Goal: Task Accomplishment & Management: Manage account settings

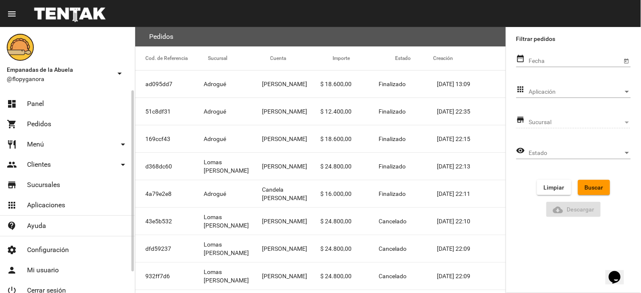
click at [53, 104] on link "dashboard Panel" at bounding box center [67, 104] width 135 height 20
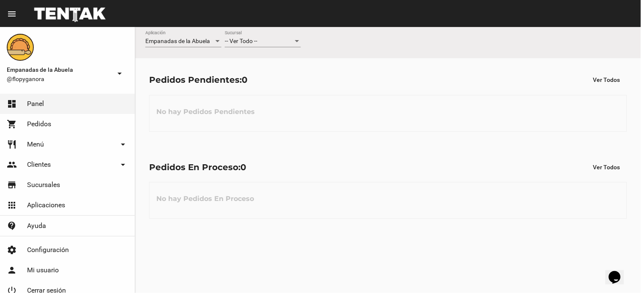
click at [279, 38] on div "-- Ver Todo --" at bounding box center [259, 41] width 68 height 7
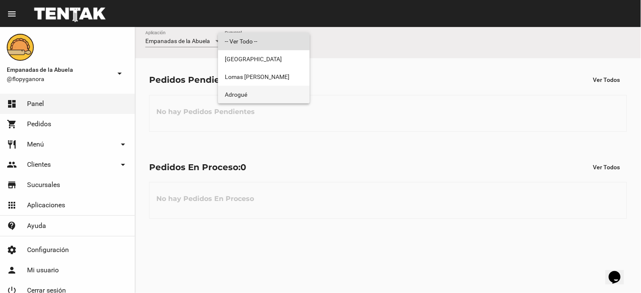
click at [274, 94] on span "Adrogué" at bounding box center [264, 95] width 78 height 18
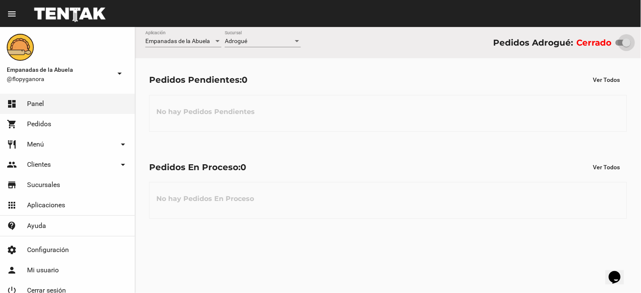
drag, startPoint x: 622, startPoint y: 41, endPoint x: 634, endPoint y: 44, distance: 12.0
click at [634, 44] on div "Empanadas de la Abuela Aplicación Adrogué Sucursal Pedidos Adrogué: Cerrado" at bounding box center [388, 42] width 506 height 31
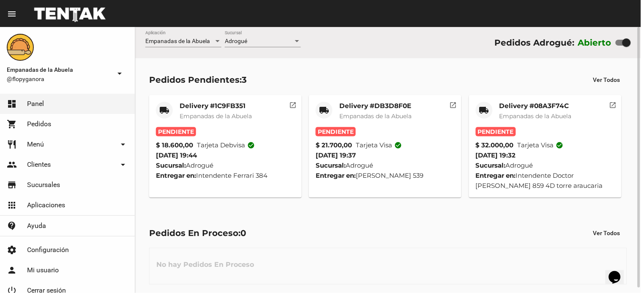
click at [515, 108] on mat-card-title "Delivery #08A3F74C" at bounding box center [535, 106] width 72 height 8
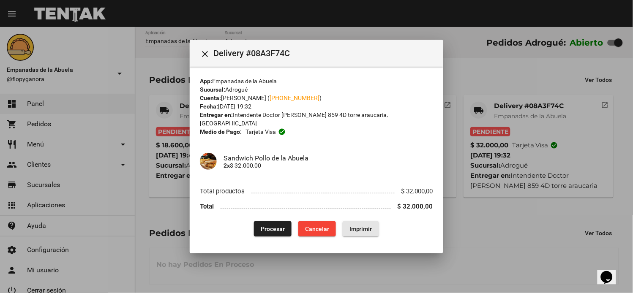
click at [355, 226] on span "Imprimir" at bounding box center [360, 229] width 23 height 7
click at [274, 226] on span "Procesar" at bounding box center [273, 229] width 24 height 7
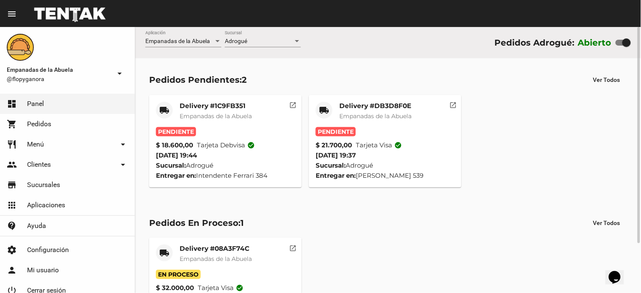
click at [348, 101] on mat-card "local_shipping Delivery #DB3D8F0E Empanadas de la Abuela Pendiente $ 21.700,00 …" at bounding box center [385, 141] width 152 height 92
click at [357, 108] on mat-card-title "Delivery #DB3D8F0E" at bounding box center [375, 106] width 72 height 8
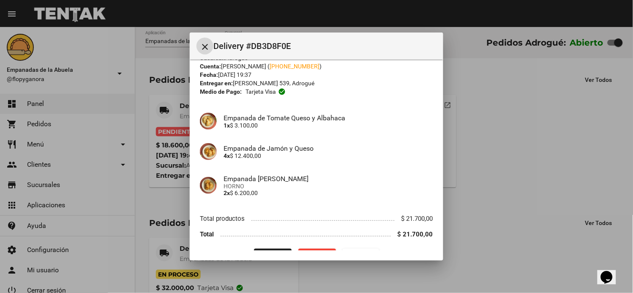
scroll to position [44, 0]
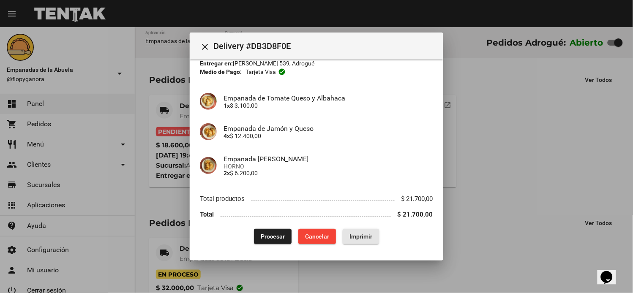
click at [356, 230] on button "Imprimir" at bounding box center [361, 236] width 36 height 15
click at [261, 237] on span "Procesar" at bounding box center [273, 236] width 24 height 7
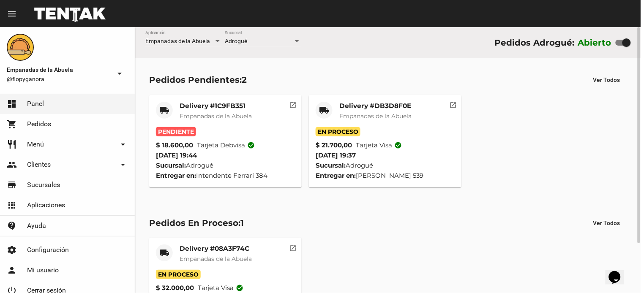
click at [224, 105] on mat-card-title "Delivery #1C9FB351" at bounding box center [216, 106] width 72 height 8
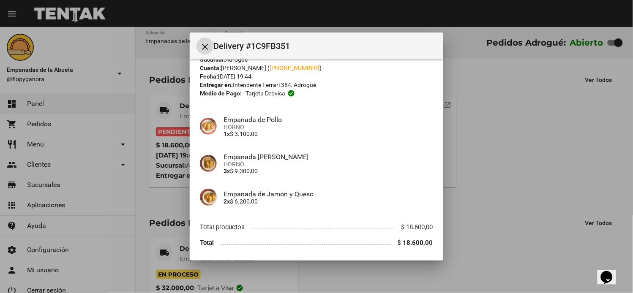
scroll to position [51, 0]
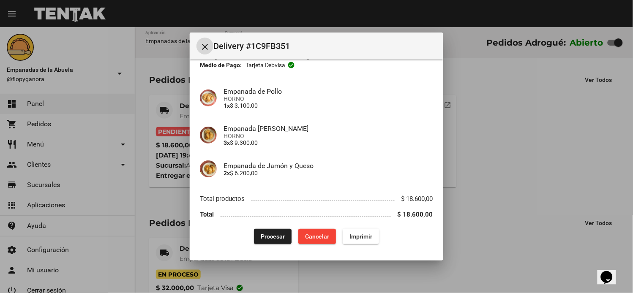
drag, startPoint x: 362, startPoint y: 237, endPoint x: 406, endPoint y: 207, distance: 52.4
click at [362, 236] on span "Imprimir" at bounding box center [360, 236] width 23 height 7
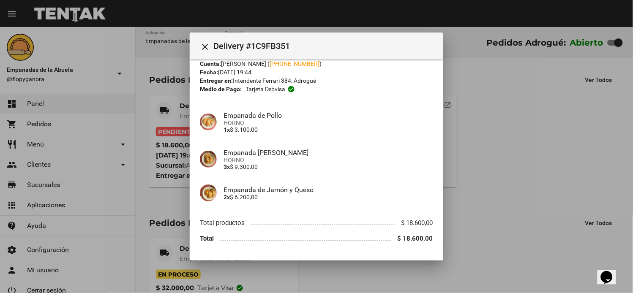
scroll to position [51, 0]
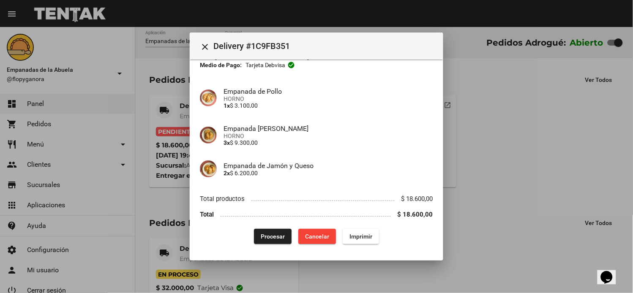
click at [267, 230] on button "Procesar" at bounding box center [273, 236] width 38 height 15
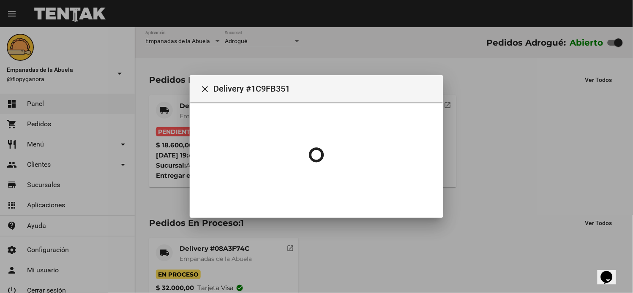
scroll to position [0, 0]
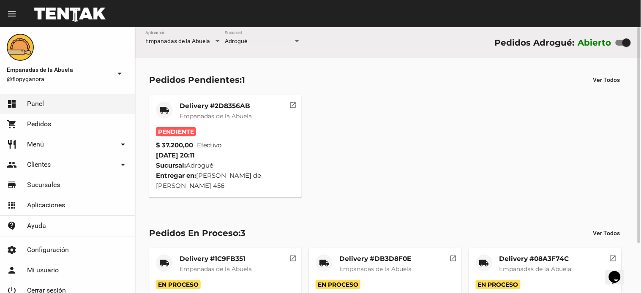
click at [244, 103] on mat-card-title "Delivery #2D8356AB" at bounding box center [216, 106] width 72 height 8
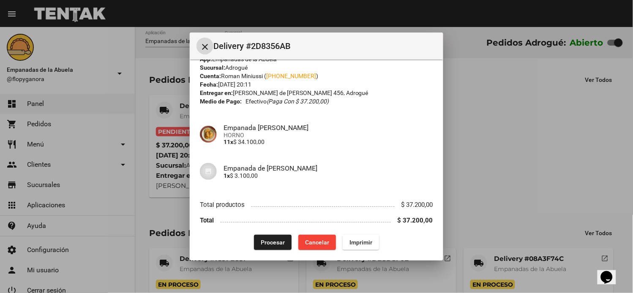
scroll to position [21, 0]
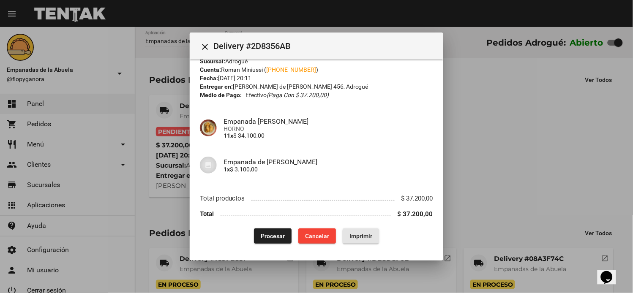
click at [356, 239] on button "Imprimir" at bounding box center [361, 235] width 36 height 15
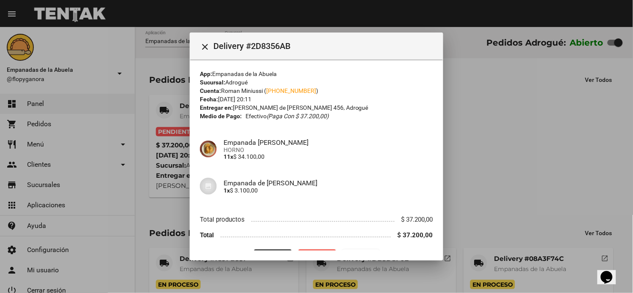
scroll to position [21, 0]
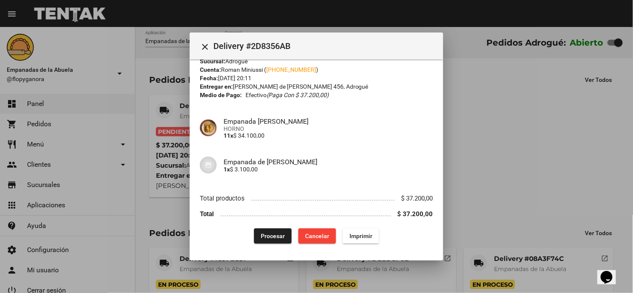
click at [275, 233] on span "Procesar" at bounding box center [273, 236] width 24 height 7
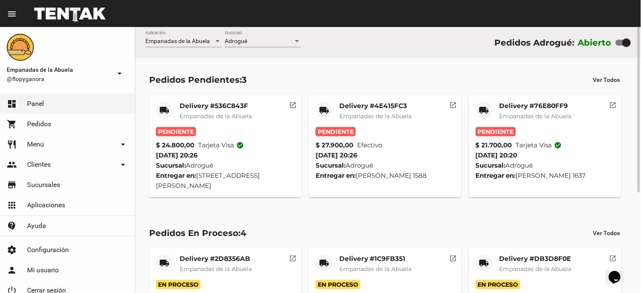
click at [511, 116] on span "Empanadas de la Abuela" at bounding box center [535, 116] width 72 height 8
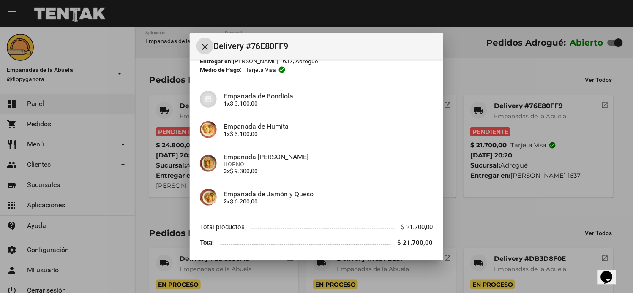
scroll to position [75, 0]
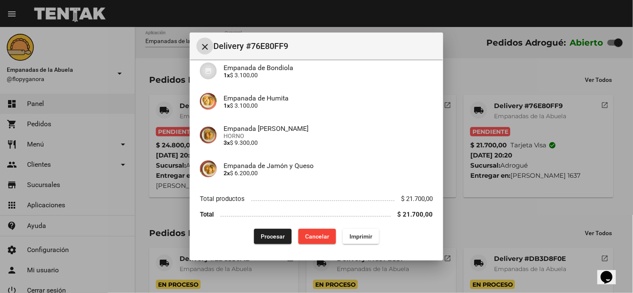
drag, startPoint x: 356, startPoint y: 231, endPoint x: 376, endPoint y: 250, distance: 27.2
click at [355, 233] on button "Imprimir" at bounding box center [361, 236] width 36 height 15
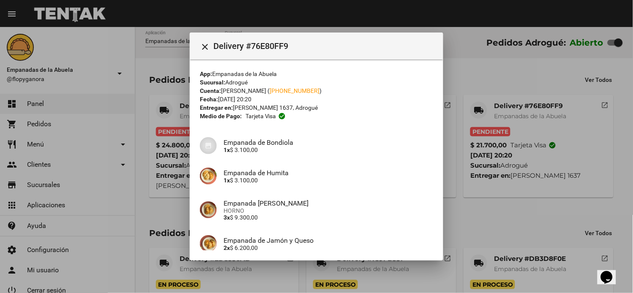
scroll to position [75, 0]
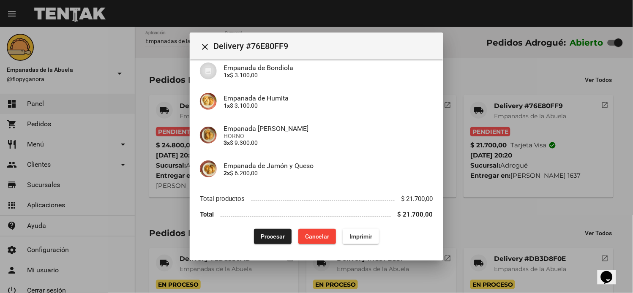
click at [273, 238] on span "Procesar" at bounding box center [273, 236] width 24 height 7
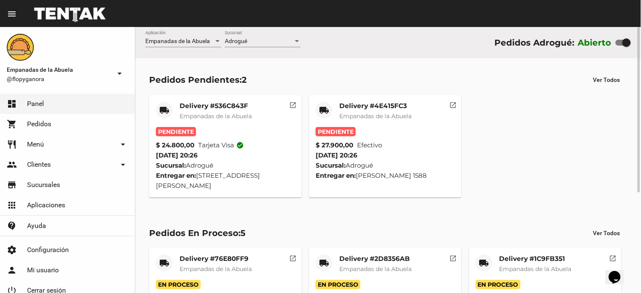
click at [355, 120] on mat-card-subtitle "Empanadas de la Abuela" at bounding box center [375, 116] width 72 height 8
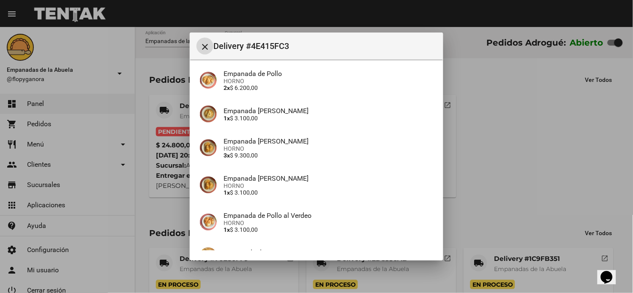
scroll to position [156, 0]
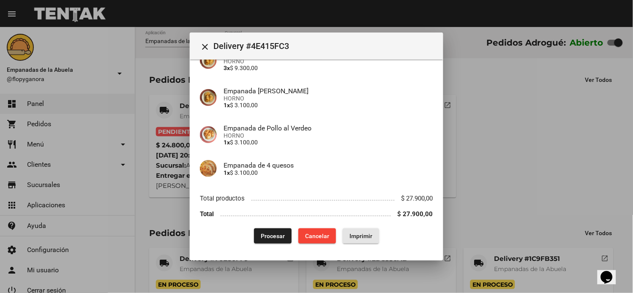
drag, startPoint x: 356, startPoint y: 231, endPoint x: 305, endPoint y: 186, distance: 68.5
click at [357, 231] on button "Imprimir" at bounding box center [361, 235] width 36 height 15
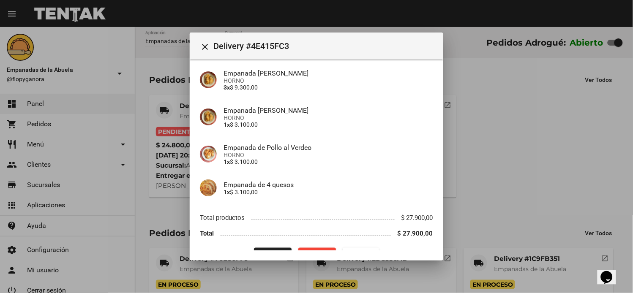
scroll to position [156, 0]
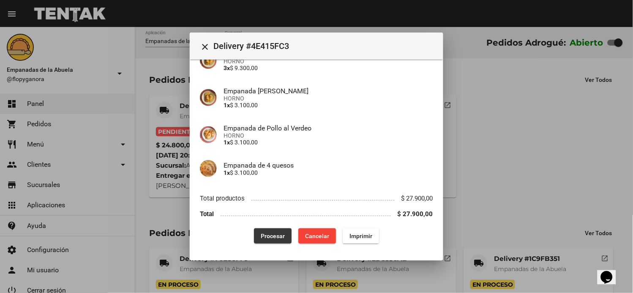
drag, startPoint x: 281, startPoint y: 234, endPoint x: 264, endPoint y: 246, distance: 20.9
click at [280, 235] on span "Procesar" at bounding box center [273, 236] width 24 height 7
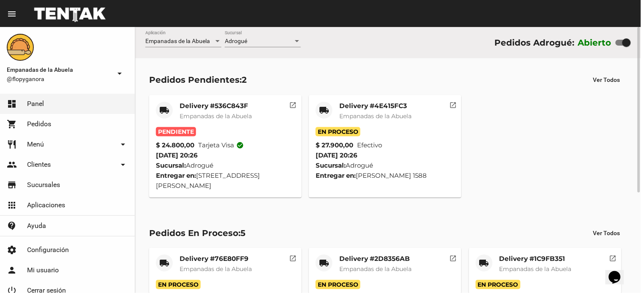
click at [238, 110] on div "Delivery #536C843F Empanadas de la Abuela" at bounding box center [216, 114] width 72 height 25
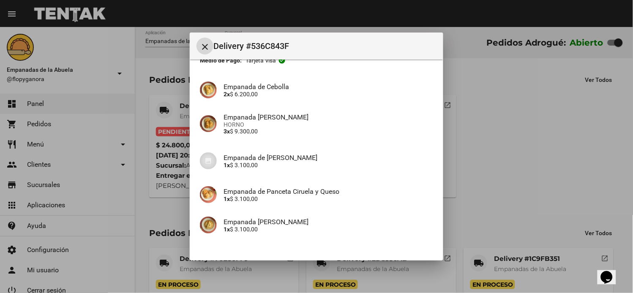
scroll to position [112, 0]
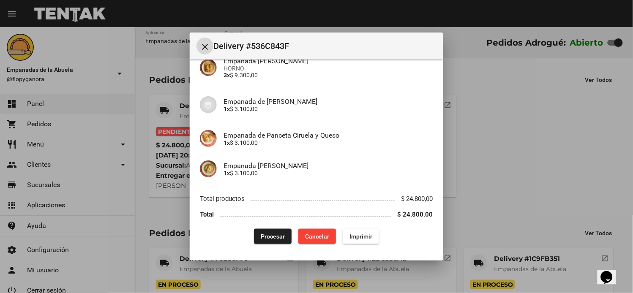
click at [353, 236] on span "Imprimir" at bounding box center [360, 236] width 23 height 7
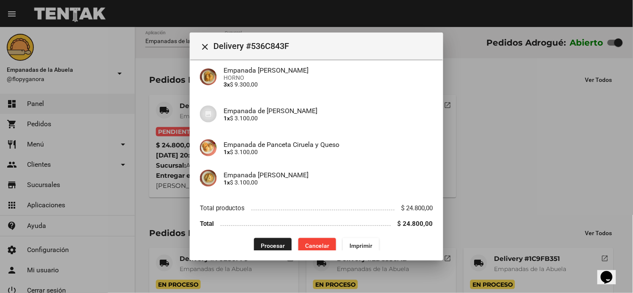
scroll to position [112, 0]
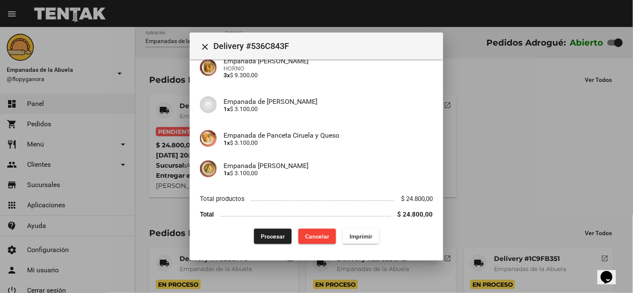
click at [265, 237] on span "Procesar" at bounding box center [273, 236] width 24 height 7
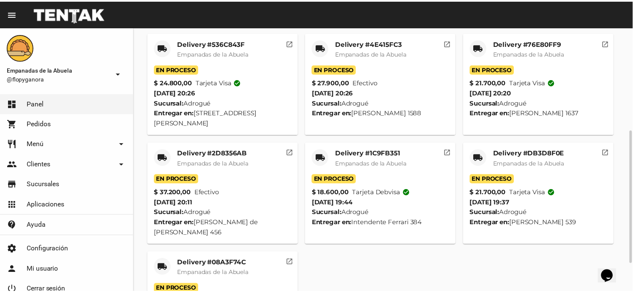
scroll to position [0, 0]
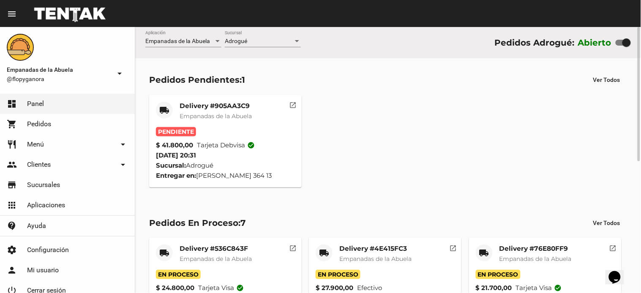
click at [219, 99] on mat-card "local_shipping Delivery #905AA3C9 Empanadas de la Abuela Pendiente $ 41.800,00 …" at bounding box center [225, 141] width 152 height 92
click at [218, 106] on mat-card-title "Delivery #905AA3C9" at bounding box center [216, 106] width 72 height 8
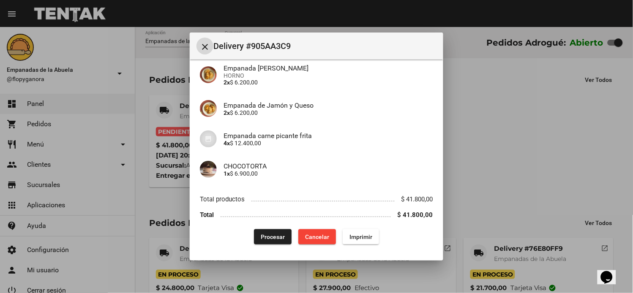
scroll to position [136, 0]
click at [351, 234] on span "Imprimir" at bounding box center [360, 236] width 23 height 7
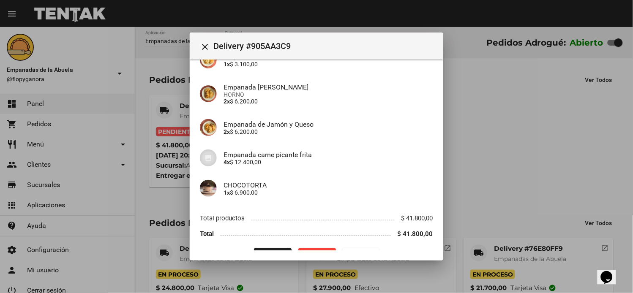
scroll to position [136, 0]
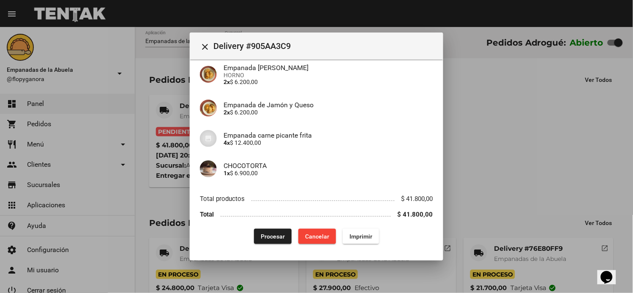
drag, startPoint x: 267, startPoint y: 238, endPoint x: 256, endPoint y: 248, distance: 14.7
click at [267, 238] on span "Procesar" at bounding box center [273, 236] width 24 height 7
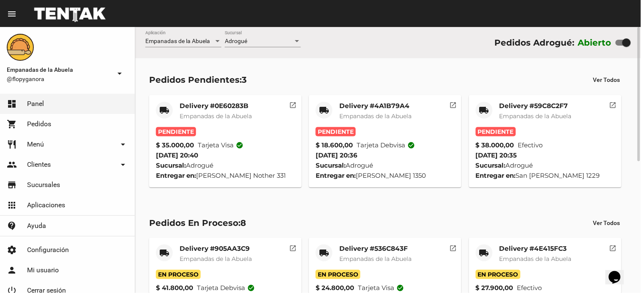
click at [546, 96] on mat-card "local_shipping Delivery #59C8C2F7 Empanadas de la Abuela Pendiente $ 38.000,00 …" at bounding box center [545, 141] width 152 height 92
click at [547, 108] on mat-card-title "Delivery #59C8C2F7" at bounding box center [535, 106] width 72 height 8
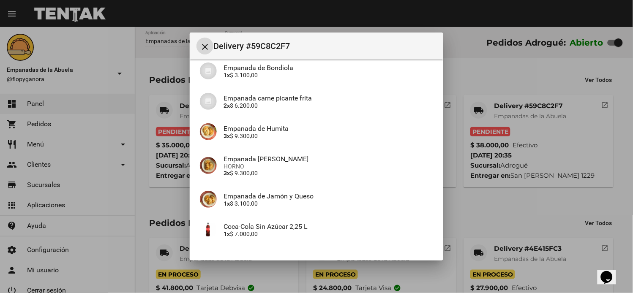
scroll to position [136, 0]
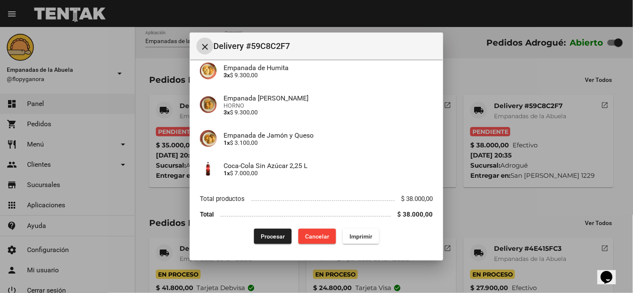
click at [277, 238] on span "Procesar" at bounding box center [273, 236] width 24 height 7
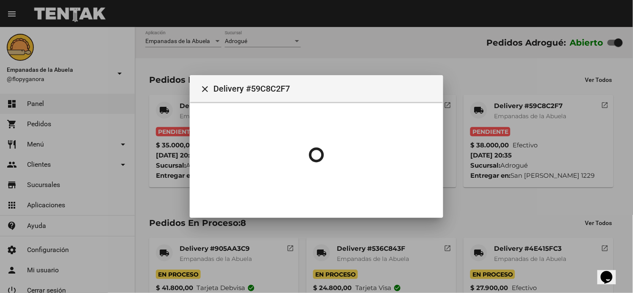
scroll to position [0, 0]
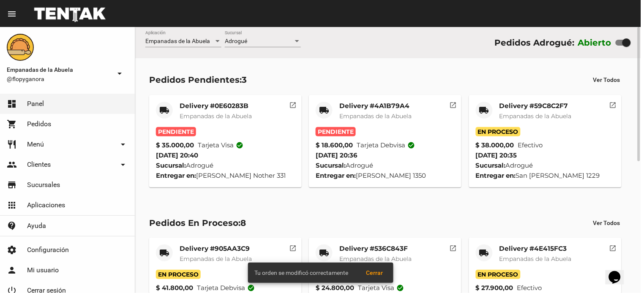
click at [501, 108] on mat-card-title "Delivery #59C8C2F7" at bounding box center [535, 106] width 72 height 8
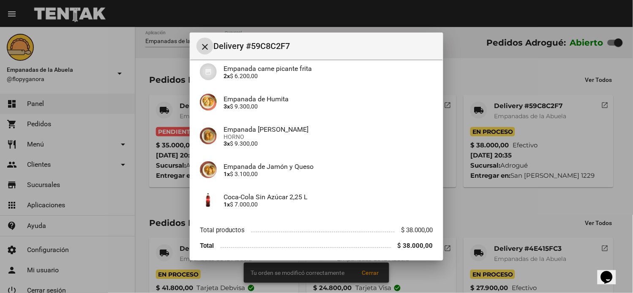
scroll to position [136, 0]
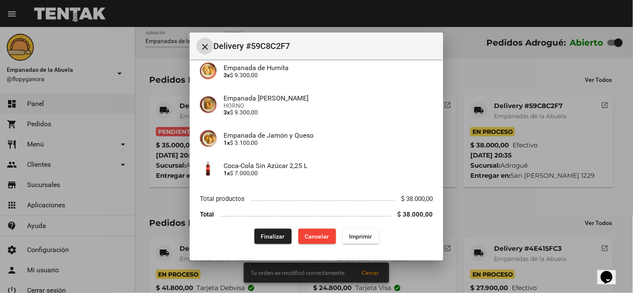
drag, startPoint x: 356, startPoint y: 239, endPoint x: 362, endPoint y: 234, distance: 7.9
click at [356, 239] on span "Imprimir" at bounding box center [360, 236] width 23 height 7
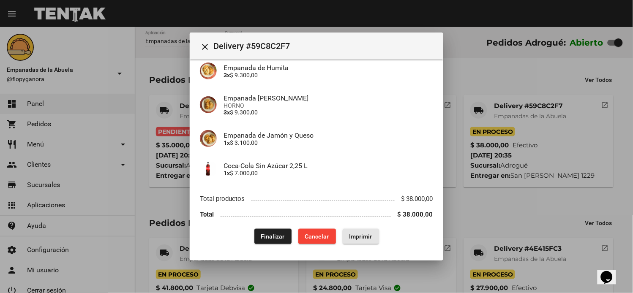
scroll to position [57, 0]
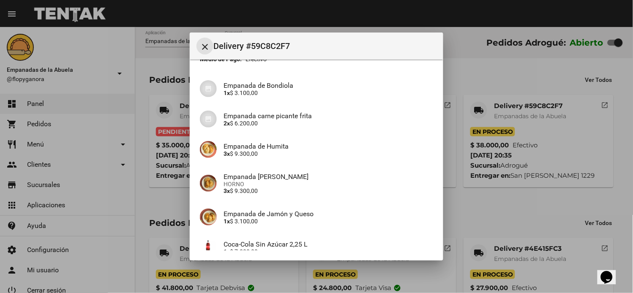
click at [206, 46] on mat-icon "close" at bounding box center [205, 47] width 10 height 10
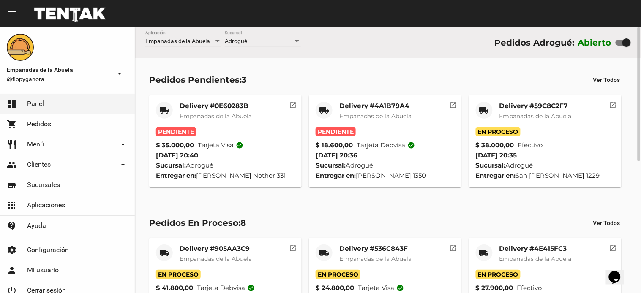
click at [365, 113] on div "Delivery #4A1B79A4 Empanadas de la Abuela" at bounding box center [375, 114] width 72 height 25
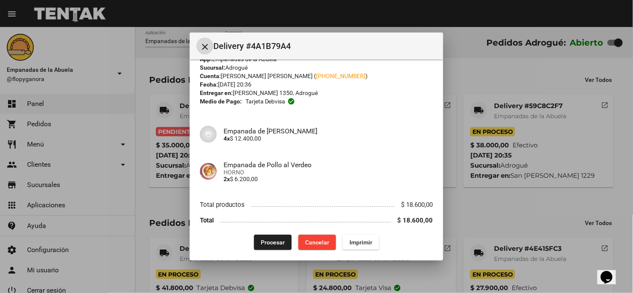
scroll to position [21, 0]
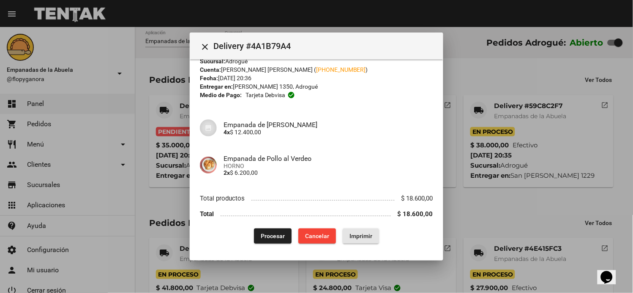
click at [361, 234] on span "Imprimir" at bounding box center [360, 236] width 23 height 7
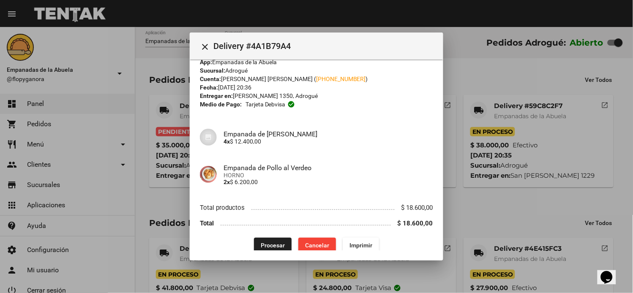
scroll to position [21, 0]
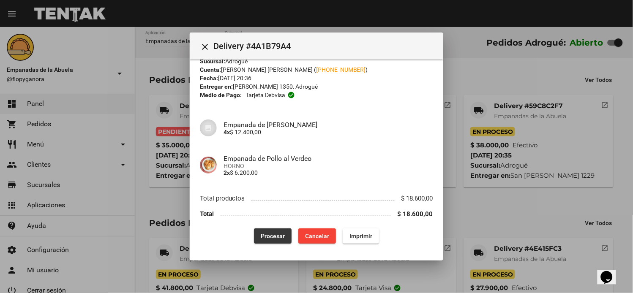
drag, startPoint x: 275, startPoint y: 232, endPoint x: 272, endPoint y: 209, distance: 23.8
click at [274, 233] on span "Procesar" at bounding box center [273, 236] width 24 height 7
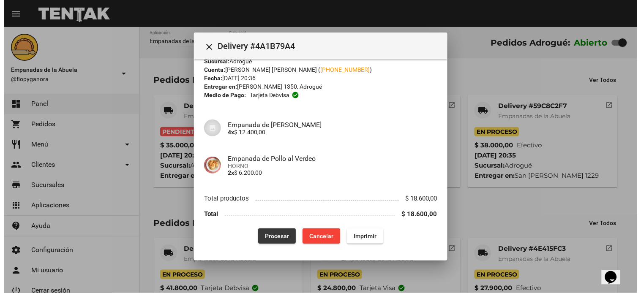
scroll to position [0, 0]
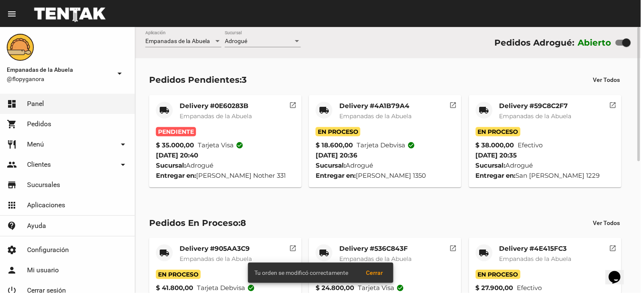
click at [191, 108] on mat-card-title "Delivery #0E60283B" at bounding box center [216, 106] width 72 height 8
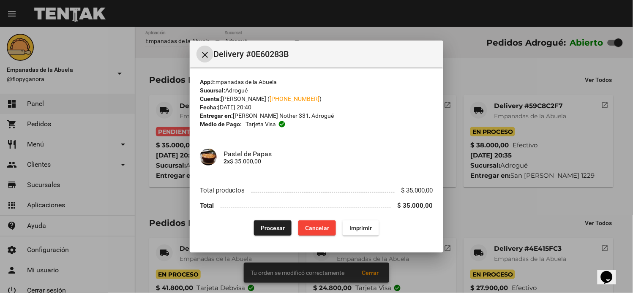
click at [354, 227] on span "Imprimir" at bounding box center [360, 228] width 23 height 7
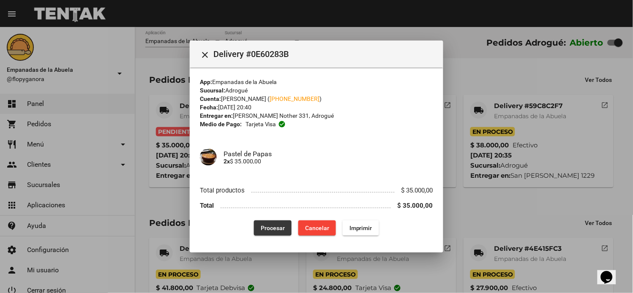
click at [266, 229] on span "Procesar" at bounding box center [273, 228] width 24 height 7
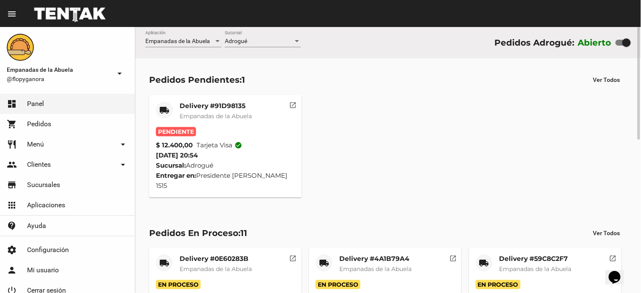
click at [211, 109] on mat-card-title "Delivery #91D98135" at bounding box center [216, 106] width 72 height 8
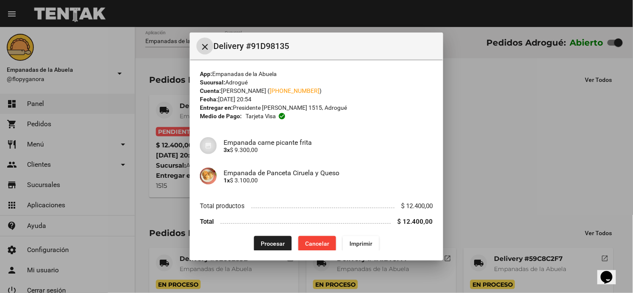
scroll to position [7, 0]
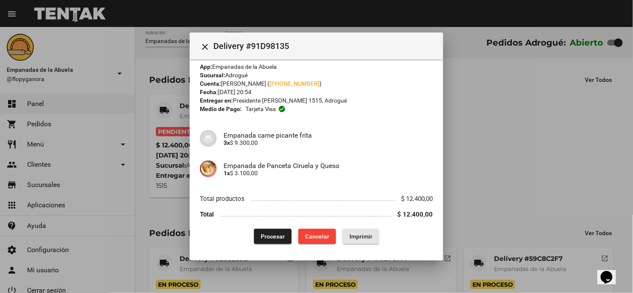
click at [356, 239] on span "Imprimir" at bounding box center [360, 236] width 23 height 7
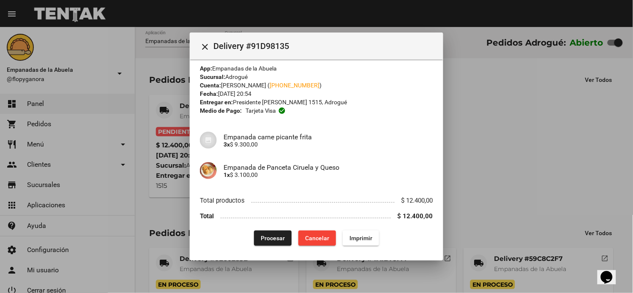
scroll to position [7, 0]
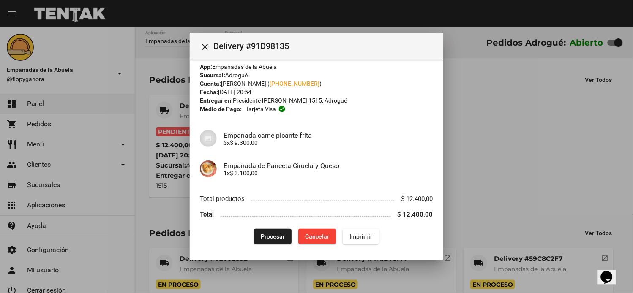
click at [273, 242] on button "Procesar" at bounding box center [273, 236] width 38 height 15
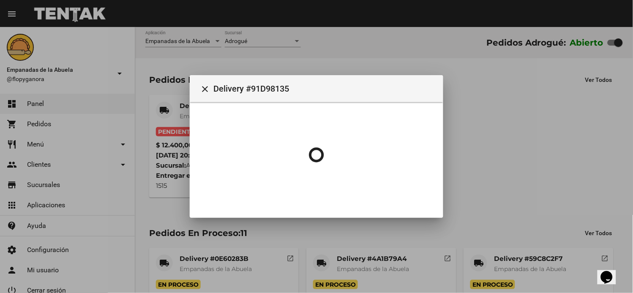
scroll to position [0, 0]
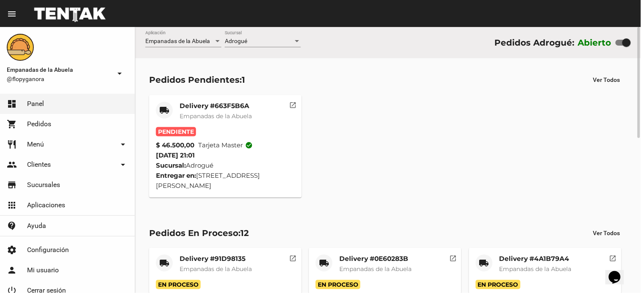
click at [233, 111] on div "Delivery #663F5B6A Empanadas de la Abuela" at bounding box center [216, 114] width 72 height 25
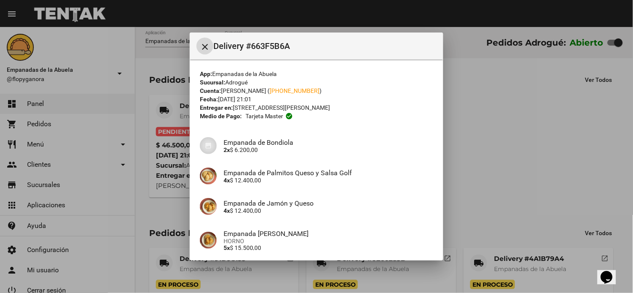
scroll to position [75, 0]
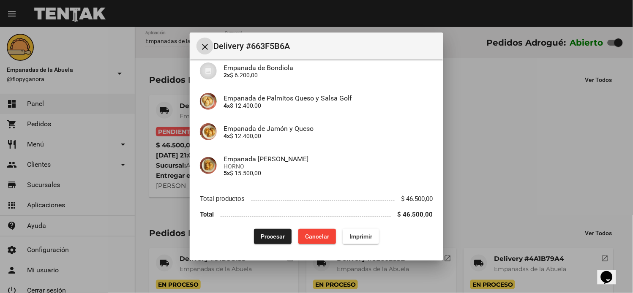
drag, startPoint x: 355, startPoint y: 235, endPoint x: 294, endPoint y: 201, distance: 70.4
click at [355, 235] on span "Imprimir" at bounding box center [360, 236] width 23 height 7
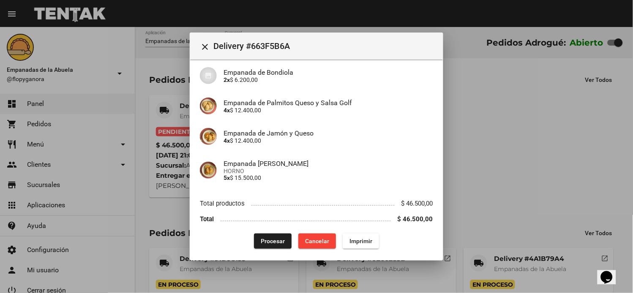
scroll to position [75, 0]
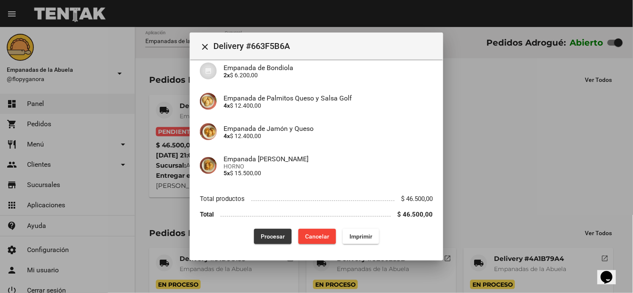
click at [271, 234] on span "Procesar" at bounding box center [273, 236] width 24 height 7
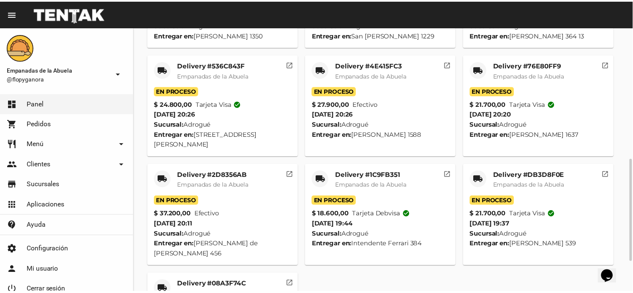
scroll to position [415, 0]
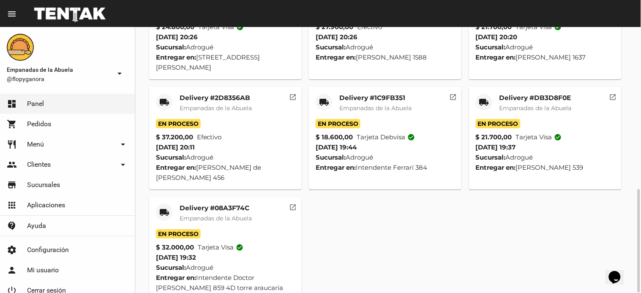
click at [168, 207] on mat-icon "local_shipping" at bounding box center [164, 212] width 10 height 10
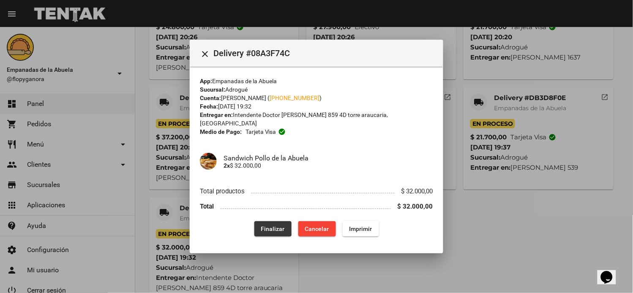
click at [267, 226] on span "Finalizar" at bounding box center [273, 229] width 24 height 7
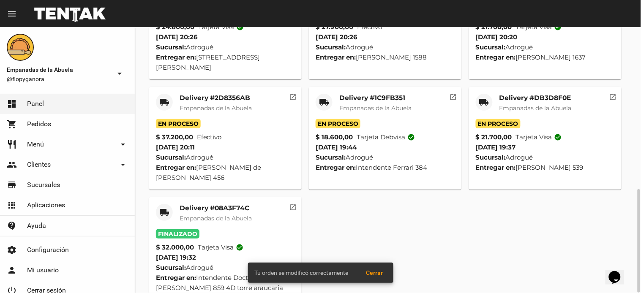
click at [478, 94] on div "local_shipping" at bounding box center [484, 102] width 17 height 17
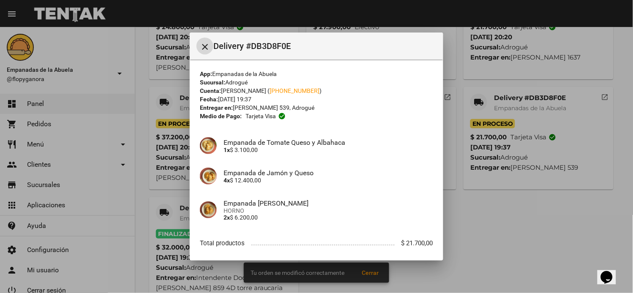
scroll to position [44, 0]
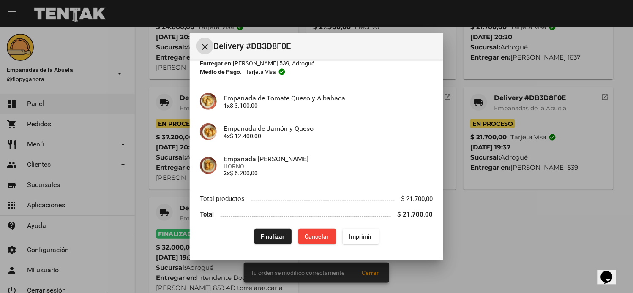
click at [264, 231] on button "Finalizar" at bounding box center [272, 236] width 37 height 15
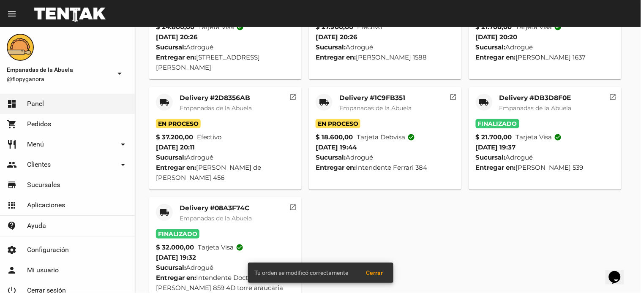
click at [332, 94] on div "local_shipping" at bounding box center [324, 102] width 17 height 17
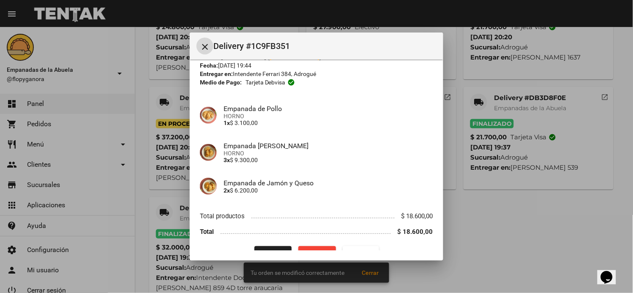
scroll to position [51, 0]
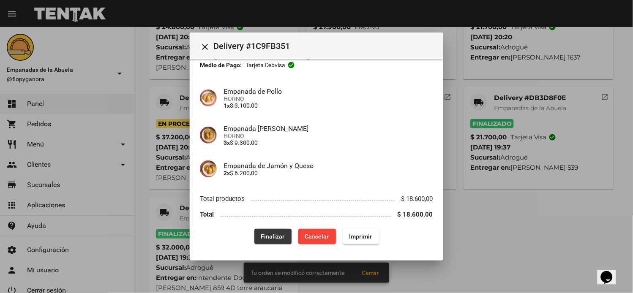
drag, startPoint x: 256, startPoint y: 234, endPoint x: 263, endPoint y: 209, distance: 25.3
click at [256, 234] on button "Finalizar" at bounding box center [272, 236] width 37 height 15
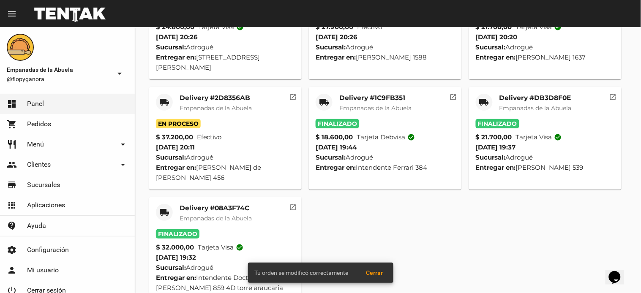
click at [161, 97] on mat-icon "local_shipping" at bounding box center [164, 102] width 10 height 10
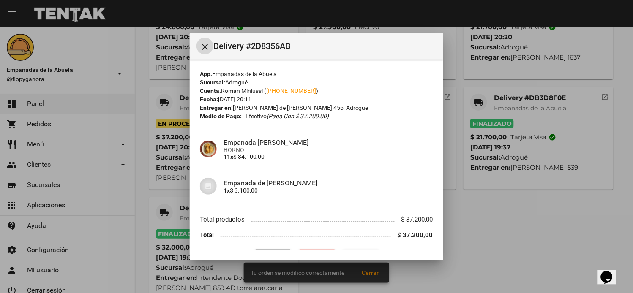
scroll to position [21, 0]
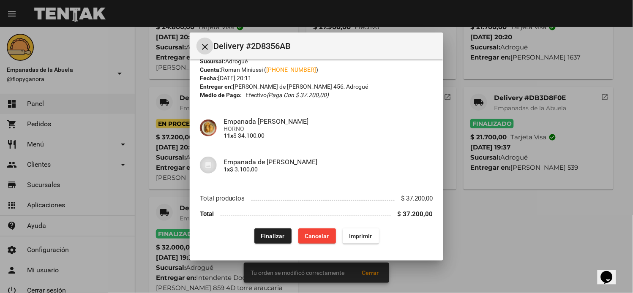
click at [276, 239] on button "Finalizar" at bounding box center [272, 235] width 37 height 15
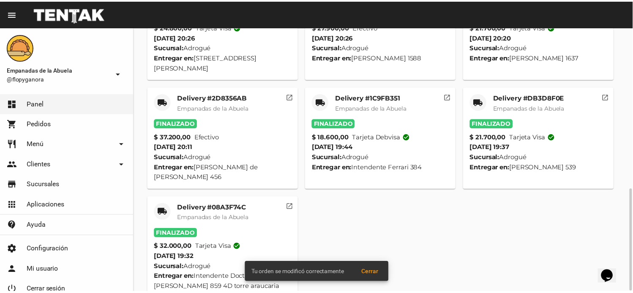
scroll to position [331, 0]
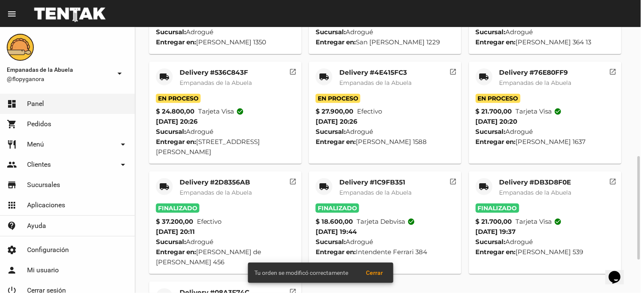
click at [482, 79] on mat-icon "local_shipping" at bounding box center [484, 77] width 10 height 10
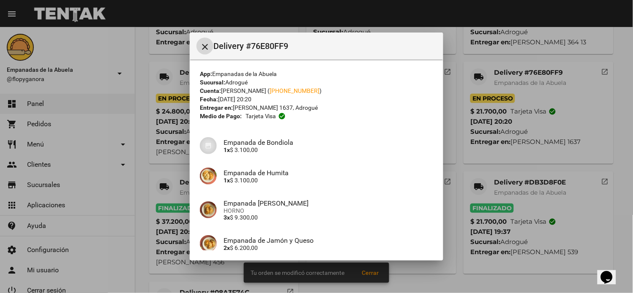
scroll to position [75, 0]
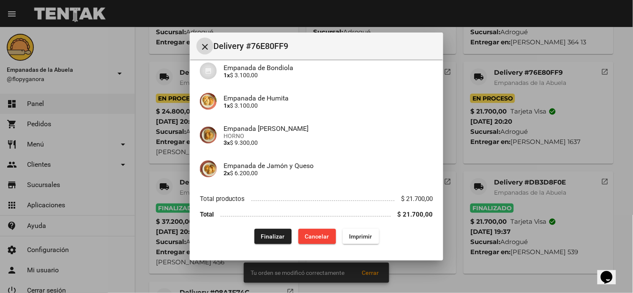
click at [261, 237] on span "Finalizar" at bounding box center [273, 236] width 24 height 7
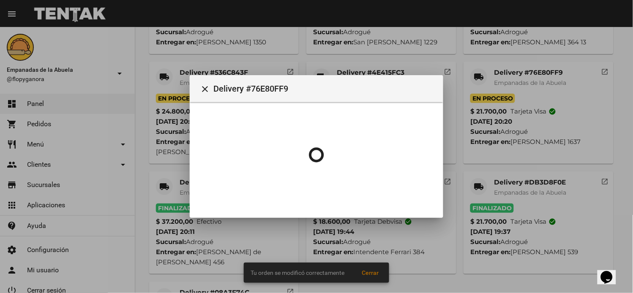
scroll to position [0, 0]
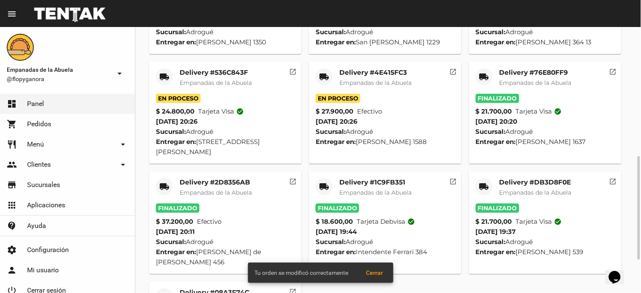
click at [323, 73] on mat-icon "local_shipping" at bounding box center [324, 77] width 10 height 10
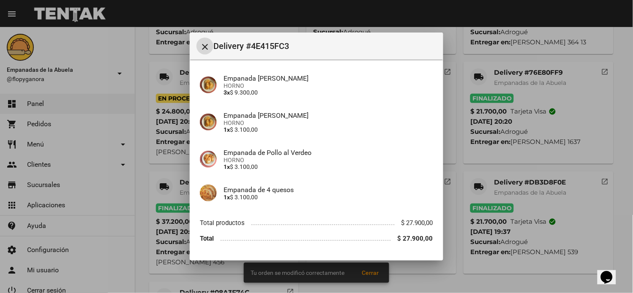
scroll to position [156, 0]
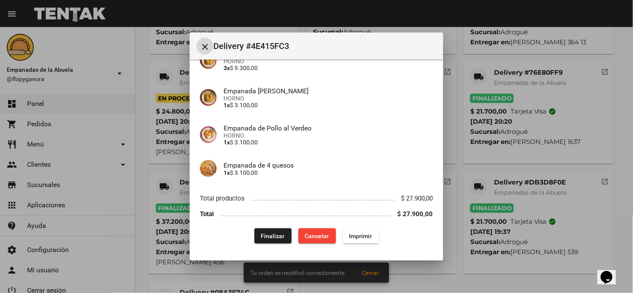
click at [263, 240] on button "Finalizar" at bounding box center [272, 235] width 37 height 15
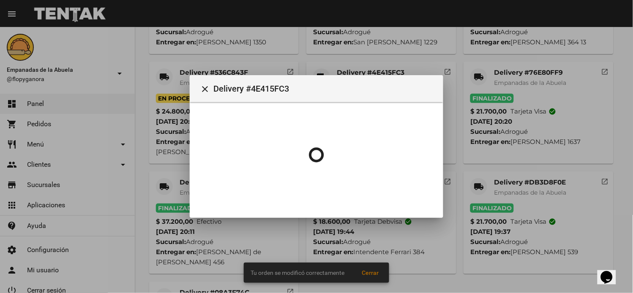
scroll to position [0, 0]
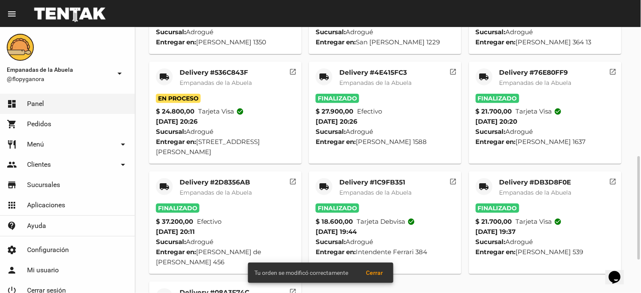
click at [159, 75] on mat-icon "local_shipping" at bounding box center [164, 77] width 10 height 10
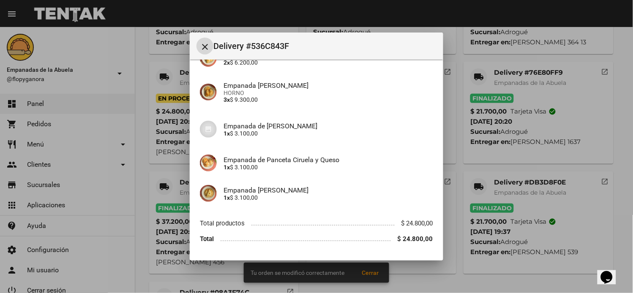
scroll to position [112, 0]
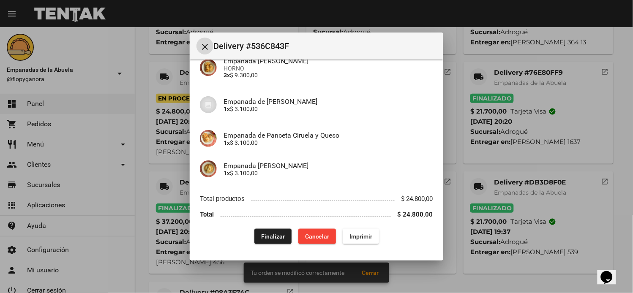
click at [270, 237] on span "Finalizar" at bounding box center [273, 236] width 24 height 7
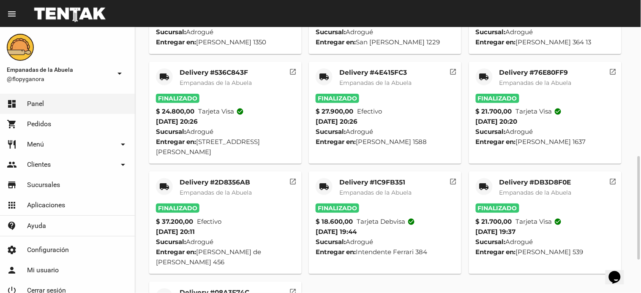
scroll to position [0, 0]
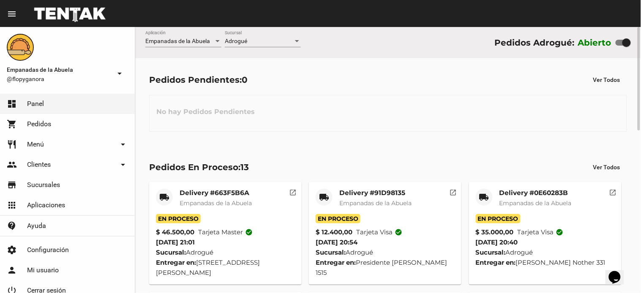
click at [233, 41] on span "Adrogué" at bounding box center [236, 41] width 22 height 7
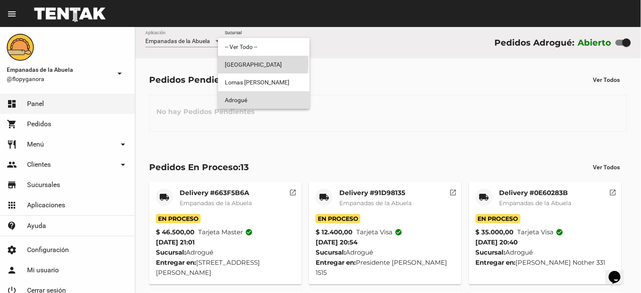
click at [234, 63] on span "[GEOGRAPHIC_DATA]" at bounding box center [264, 65] width 78 height 18
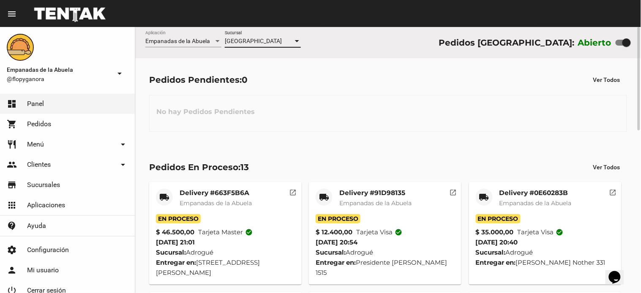
click at [255, 33] on div "Monte Grande Sucursal" at bounding box center [263, 39] width 76 height 16
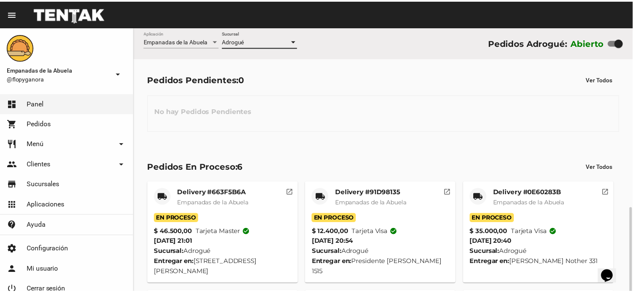
scroll to position [106, 0]
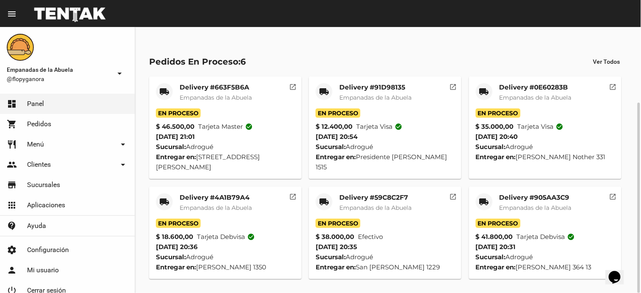
click at [486, 203] on mat-icon "local_shipping" at bounding box center [484, 202] width 10 height 10
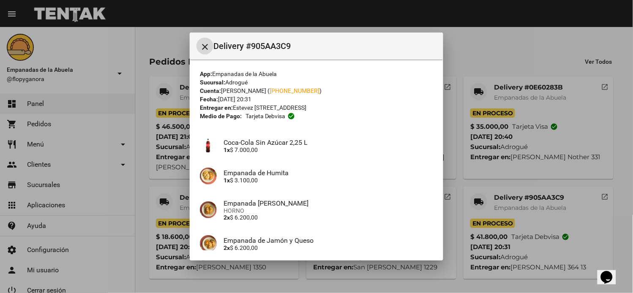
scroll to position [136, 0]
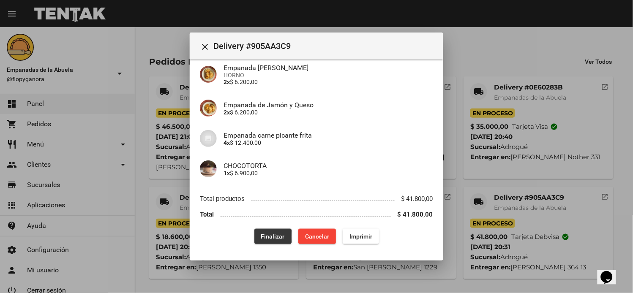
click at [256, 237] on button "Finalizar" at bounding box center [272, 236] width 37 height 15
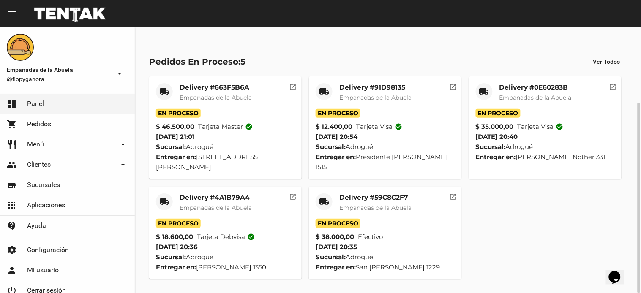
click at [322, 201] on mat-icon "local_shipping" at bounding box center [324, 202] width 10 height 10
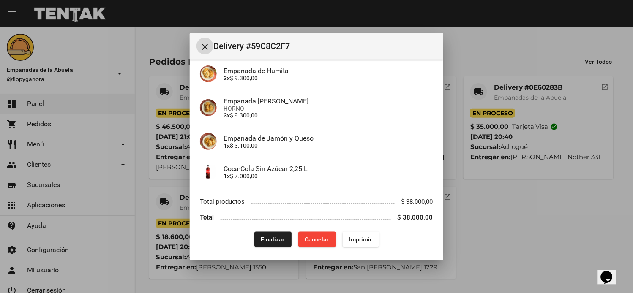
scroll to position [136, 0]
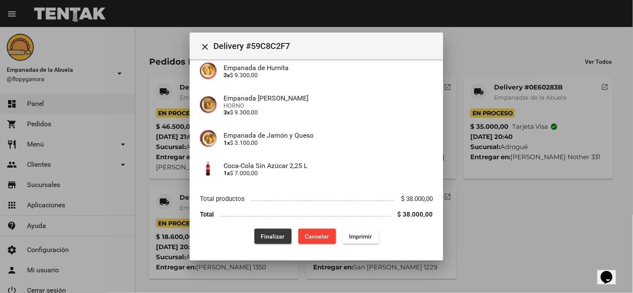
click at [269, 233] on span "Finalizar" at bounding box center [273, 236] width 24 height 7
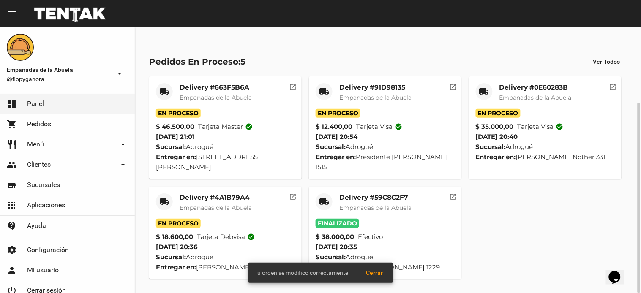
click at [158, 199] on div "local_shipping" at bounding box center [164, 201] width 17 height 17
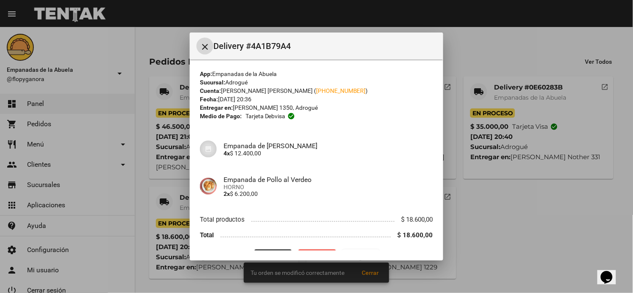
scroll to position [21, 0]
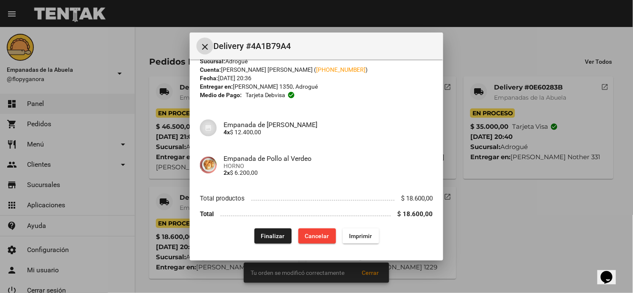
click at [273, 237] on span "Finalizar" at bounding box center [273, 236] width 24 height 7
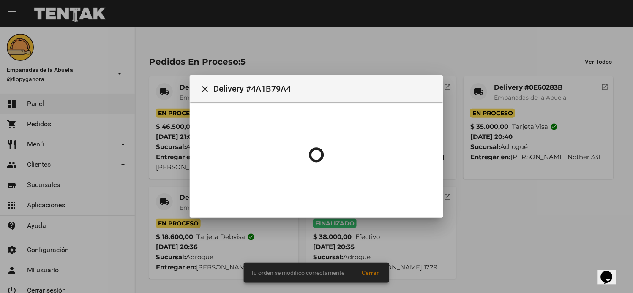
scroll to position [0, 0]
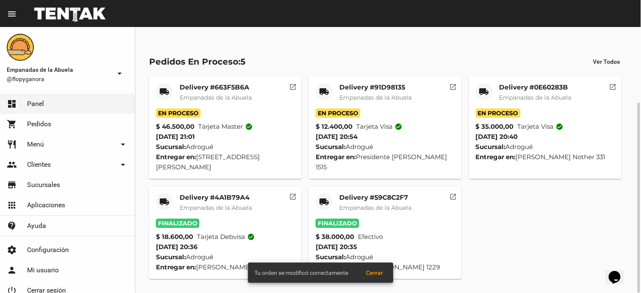
click at [483, 85] on div "local_shipping" at bounding box center [484, 91] width 17 height 17
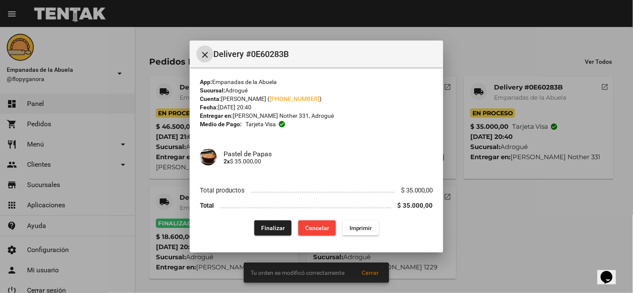
click at [277, 221] on button "Finalizar" at bounding box center [272, 227] width 37 height 15
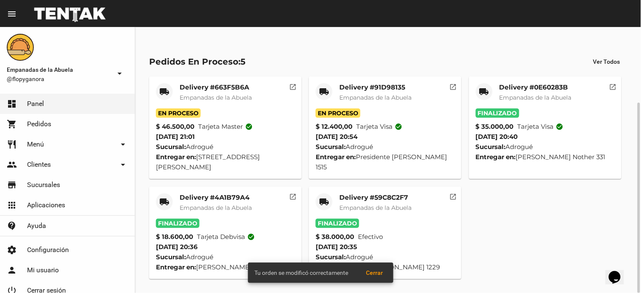
click at [323, 89] on mat-icon "local_shipping" at bounding box center [324, 92] width 10 height 10
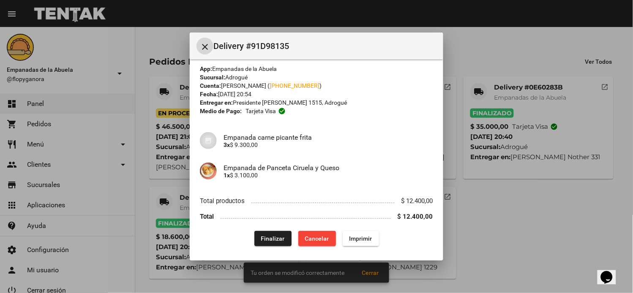
scroll to position [7, 0]
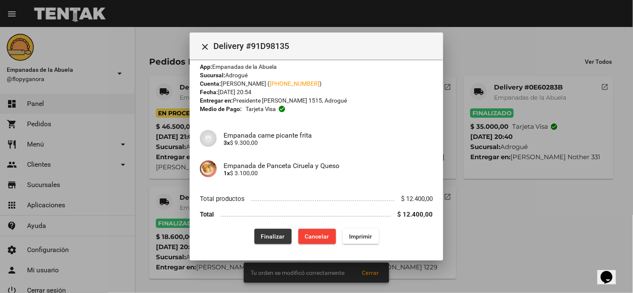
drag, startPoint x: 269, startPoint y: 237, endPoint x: 238, endPoint y: 263, distance: 40.1
click at [271, 237] on span "Finalizar" at bounding box center [273, 236] width 24 height 7
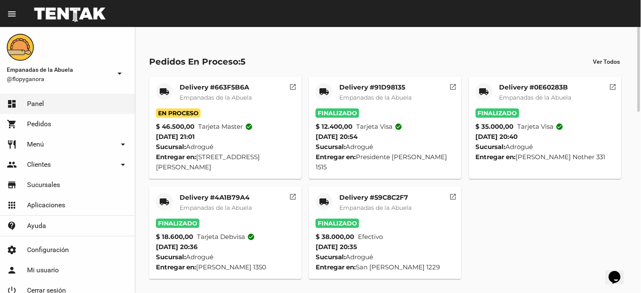
scroll to position [0, 0]
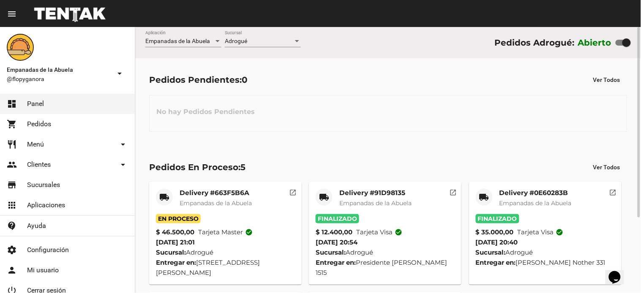
click at [245, 46] on div "Adrogué Sucursal" at bounding box center [263, 39] width 76 height 16
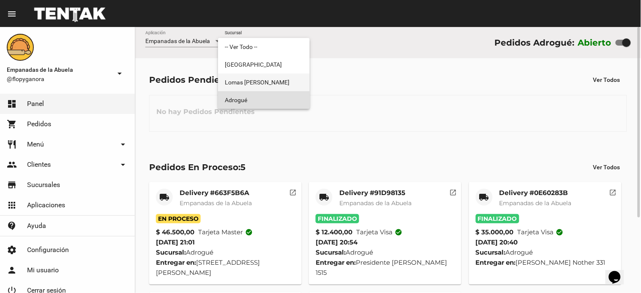
click at [252, 73] on span "Lomas [PERSON_NAME]" at bounding box center [264, 82] width 78 height 18
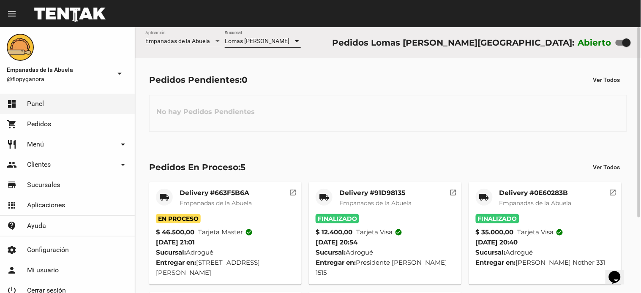
click at [257, 42] on span "Lomas [PERSON_NAME]" at bounding box center [257, 41] width 65 height 7
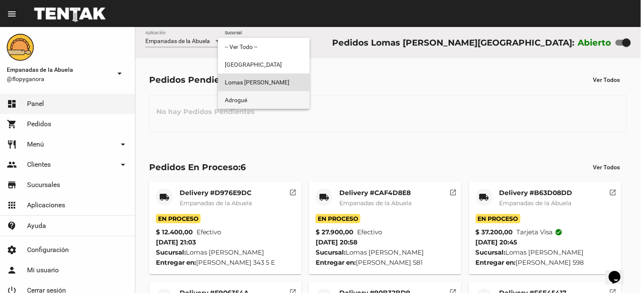
click at [257, 102] on span "Adrogué" at bounding box center [264, 100] width 78 height 18
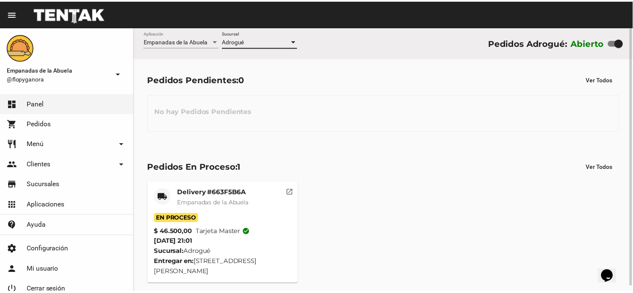
scroll to position [5, 0]
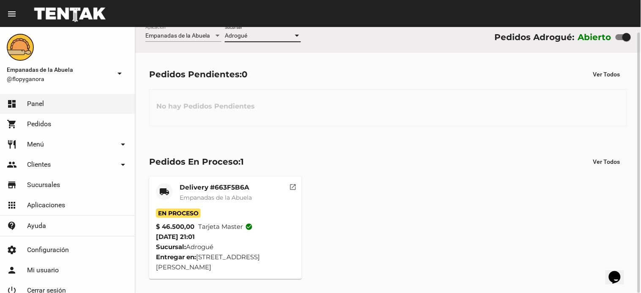
click at [200, 175] on div "local_shipping Delivery #663F5B6A Empanadas de la Abuela En Proceso $ 46.500,00…" at bounding box center [387, 228] width 485 height 110
click at [207, 184] on mat-card-title "Delivery #663F5B6A" at bounding box center [216, 187] width 72 height 8
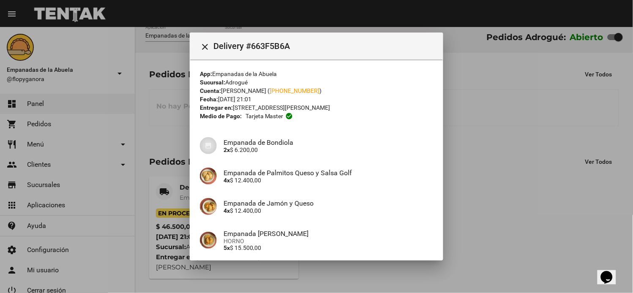
scroll to position [75, 0]
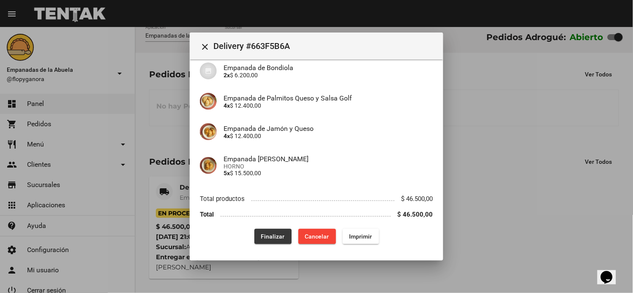
click at [272, 237] on span "Finalizar" at bounding box center [273, 236] width 24 height 7
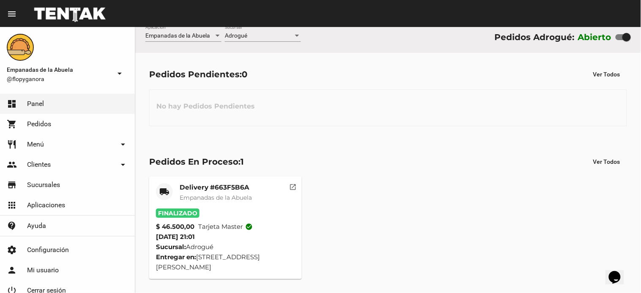
scroll to position [0, 0]
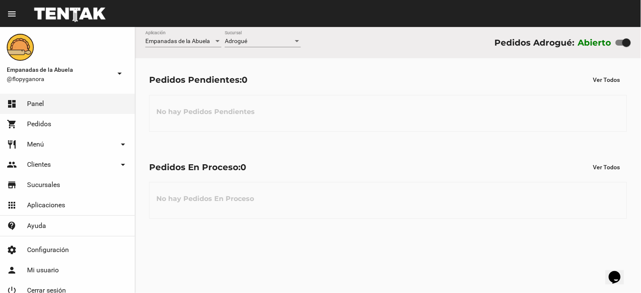
click at [274, 37] on div "Adrogué Sucursal" at bounding box center [263, 39] width 76 height 16
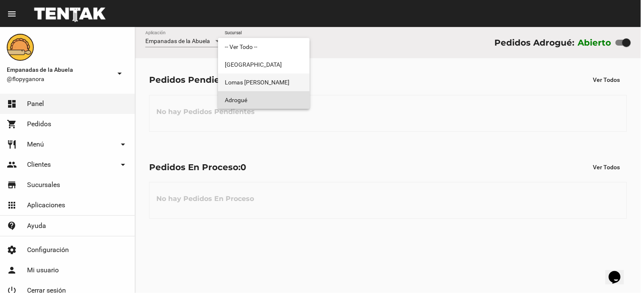
click at [272, 90] on span "Lomas [PERSON_NAME]" at bounding box center [264, 82] width 78 height 18
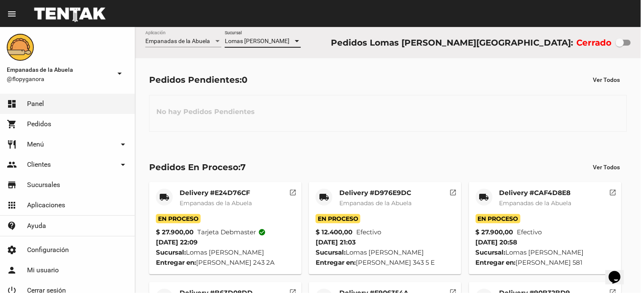
click at [280, 37] on div "Lomas [PERSON_NAME] Sucursal" at bounding box center [263, 39] width 76 height 16
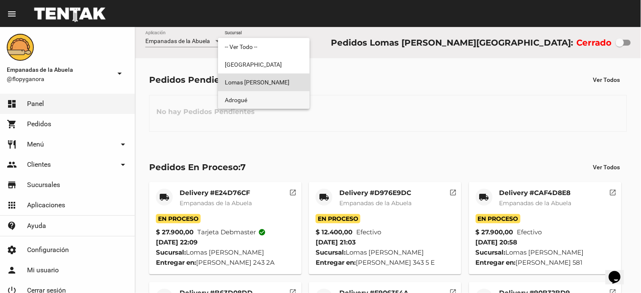
click at [264, 103] on span "Adrogué" at bounding box center [264, 100] width 78 height 18
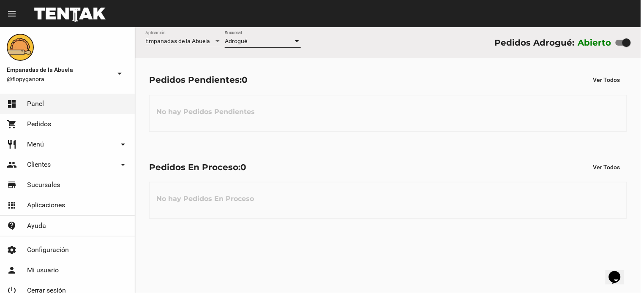
click at [286, 34] on div "Adrogué Sucursal" at bounding box center [263, 39] width 76 height 16
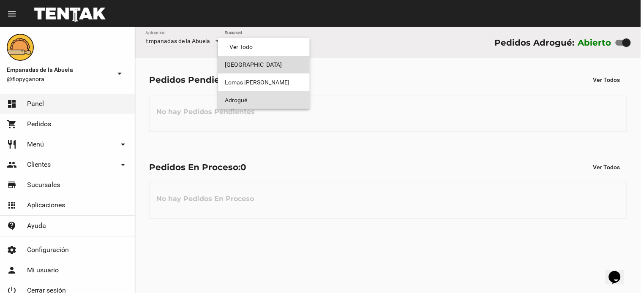
click at [271, 72] on span "[GEOGRAPHIC_DATA]" at bounding box center [264, 65] width 78 height 18
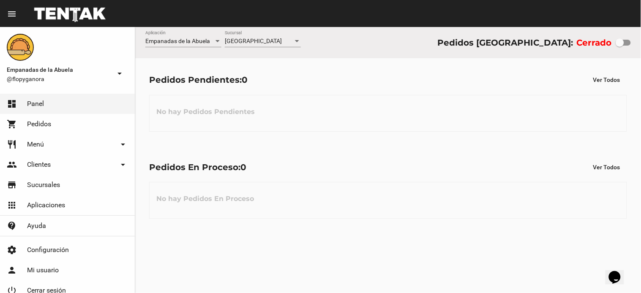
click at [264, 38] on div "Monte Grande Sucursal" at bounding box center [263, 39] width 76 height 16
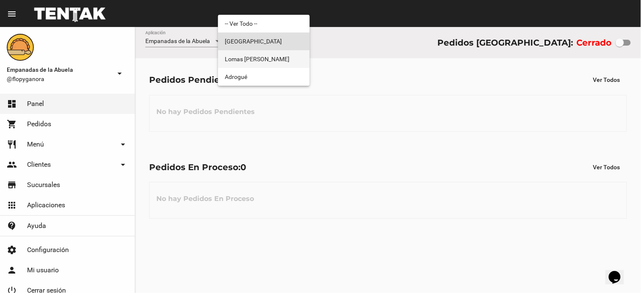
click at [268, 57] on span "Lomas [PERSON_NAME]" at bounding box center [264, 59] width 78 height 18
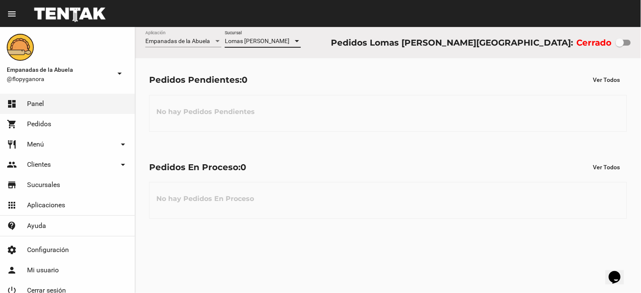
click at [267, 47] on div "Lomas [PERSON_NAME] Sucursal" at bounding box center [263, 39] width 76 height 16
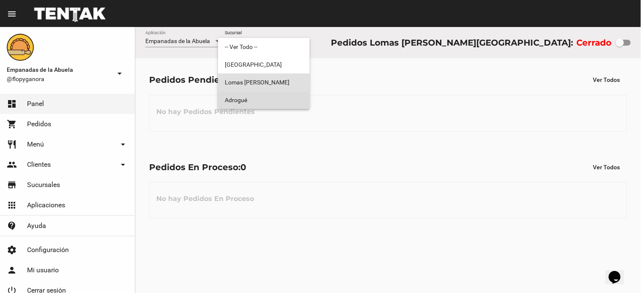
click at [267, 95] on span "Adrogué" at bounding box center [264, 100] width 78 height 18
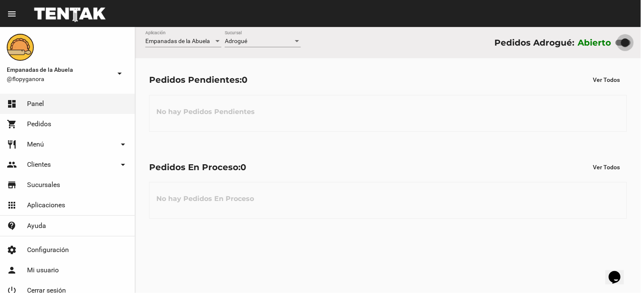
drag, startPoint x: 629, startPoint y: 44, endPoint x: 559, endPoint y: 50, distance: 70.8
click at [587, 46] on div "Abierto" at bounding box center [604, 43] width 53 height 14
checkbox input "false"
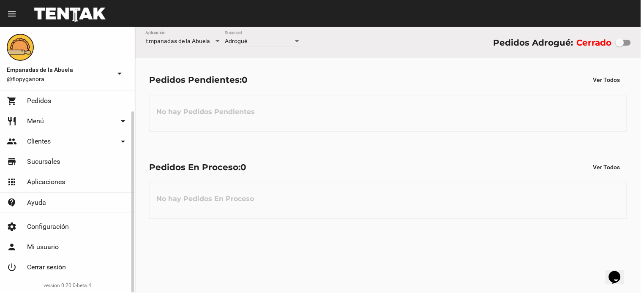
click at [61, 262] on link "power_settings_new Cerrar sesión" at bounding box center [67, 267] width 135 height 20
